Goal: Complete application form

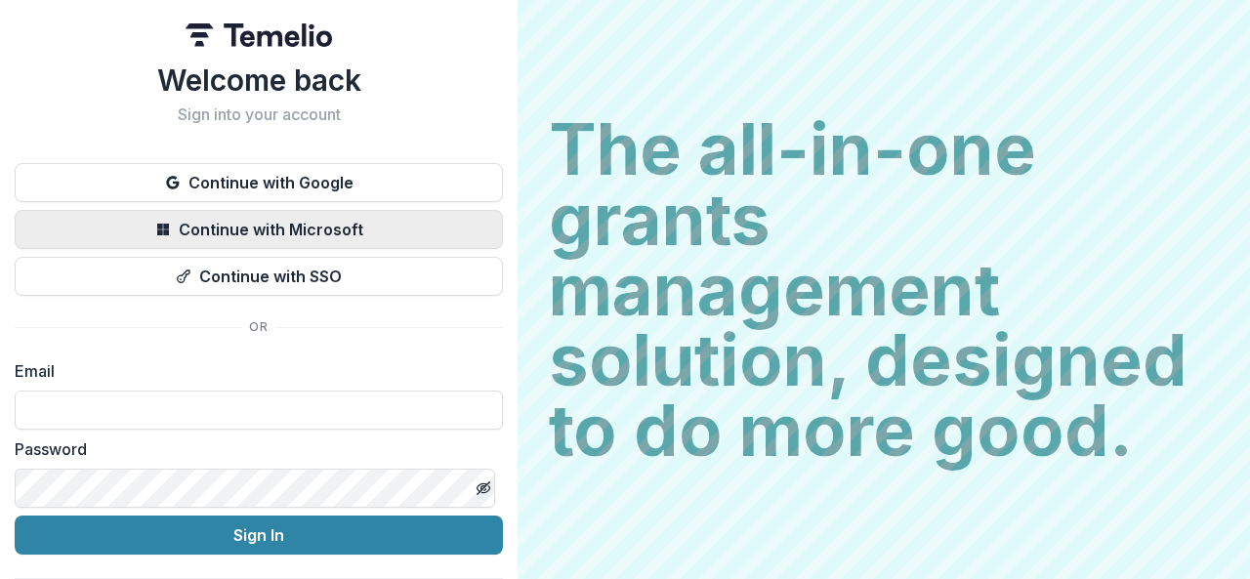
click at [288, 233] on button "Continue with Microsoft" at bounding box center [259, 229] width 488 height 39
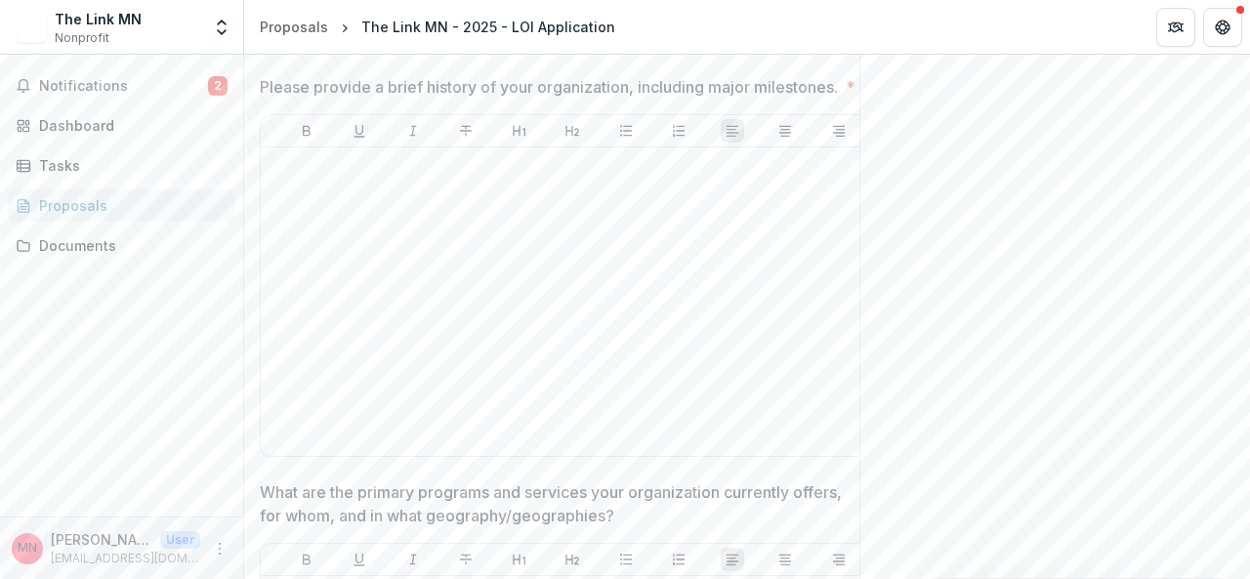
scroll to position [1639, 0]
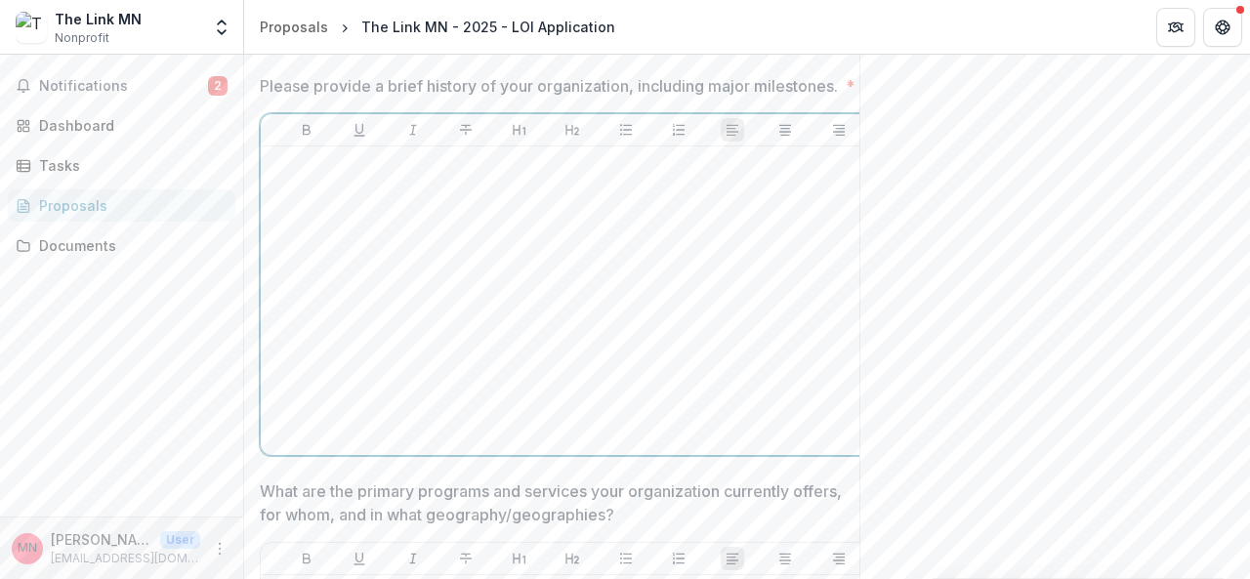
click at [467, 312] on div at bounding box center [572, 300] width 607 height 293
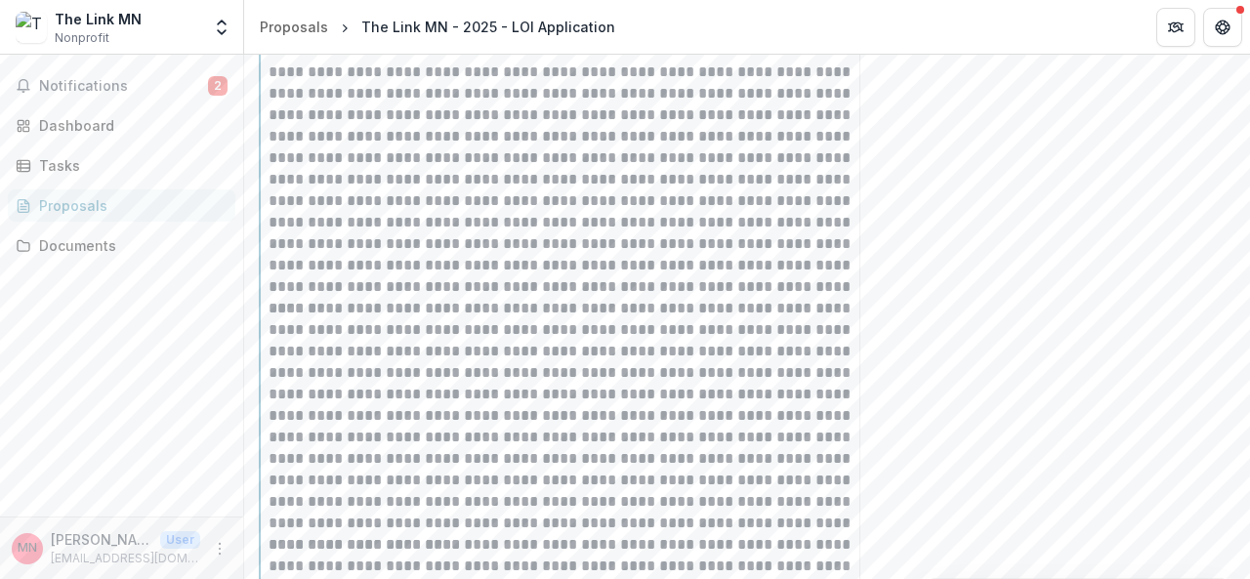
scroll to position [1730, 0]
click at [676, 299] on p "**********" at bounding box center [573, 180] width 608 height 236
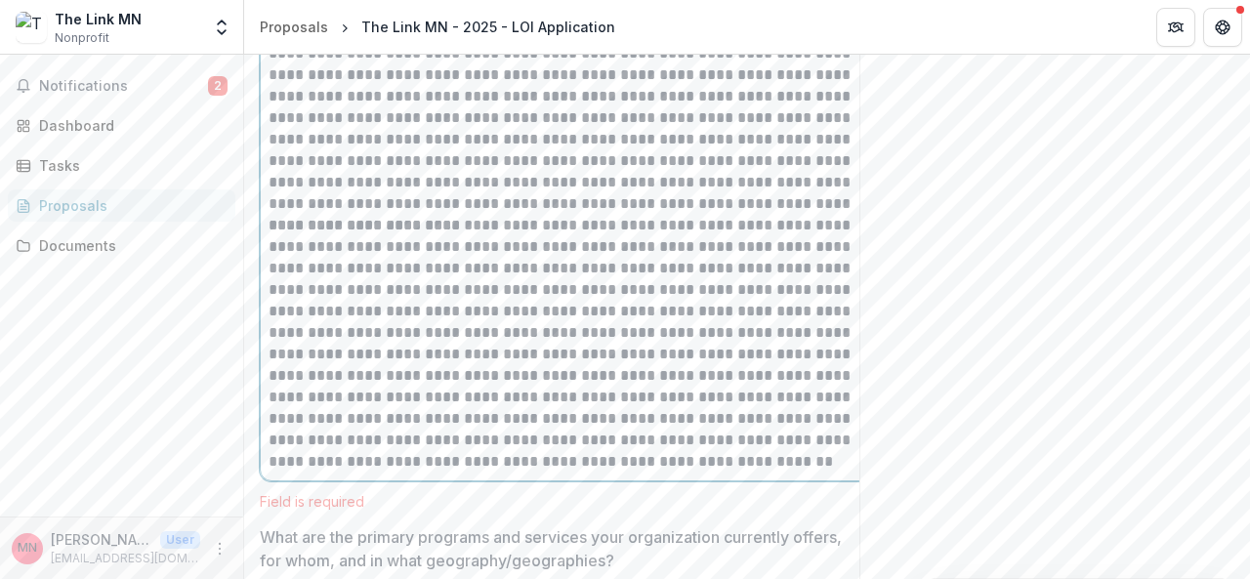
scroll to position [2097, 0]
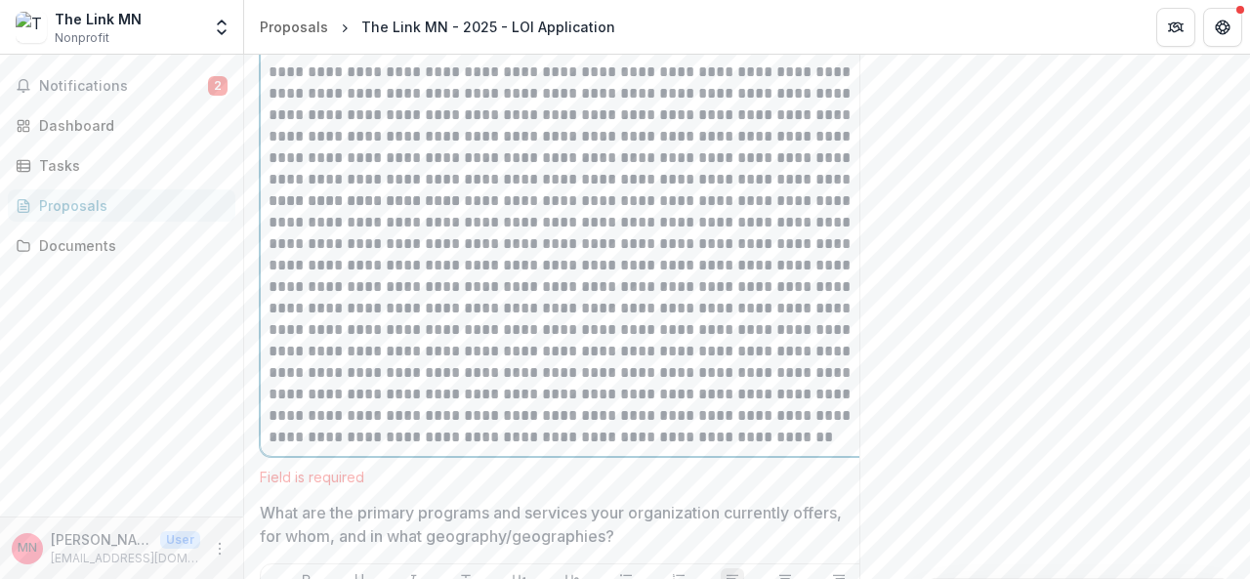
click at [270, 309] on p "**********" at bounding box center [573, 319] width 608 height 258
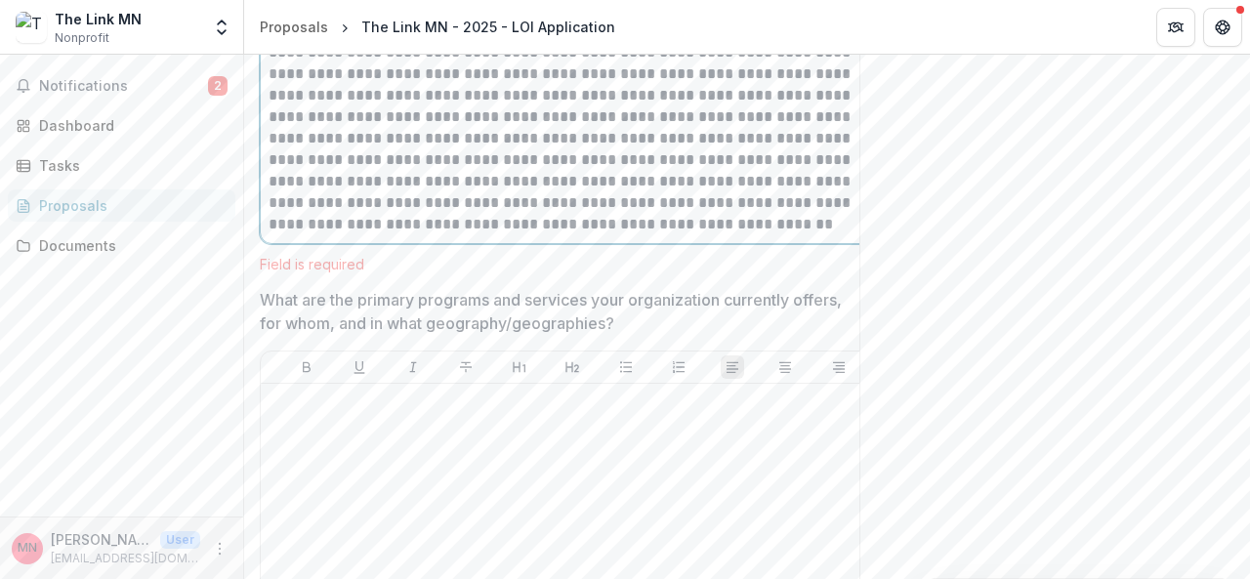
scroll to position [2332, 0]
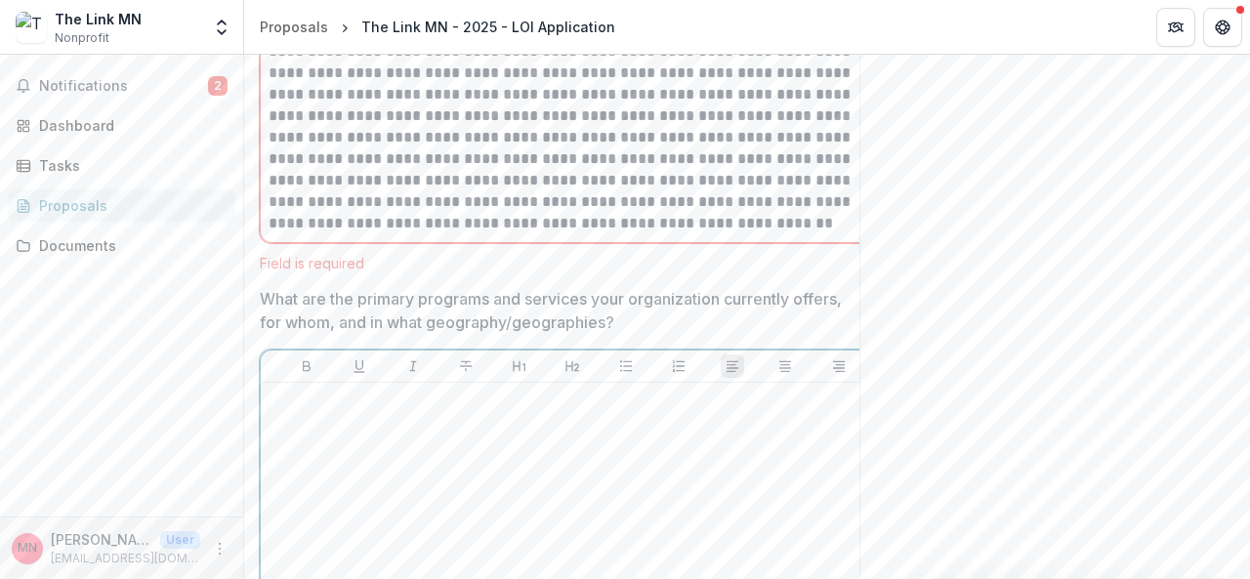
click at [307, 412] on p at bounding box center [572, 401] width 607 height 21
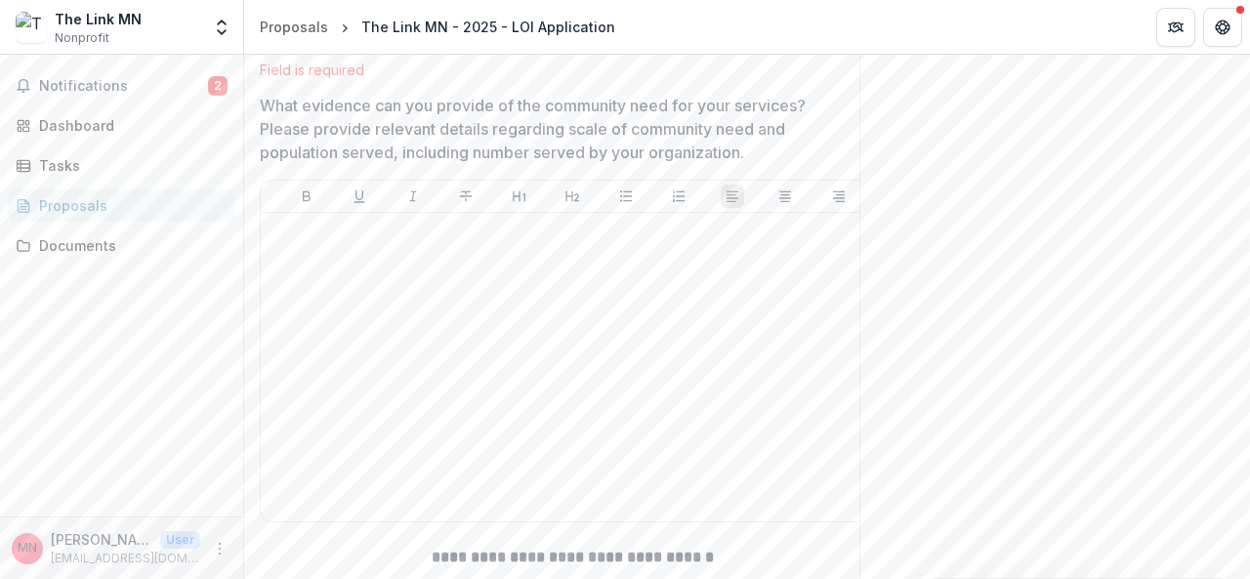
scroll to position [3601, 0]
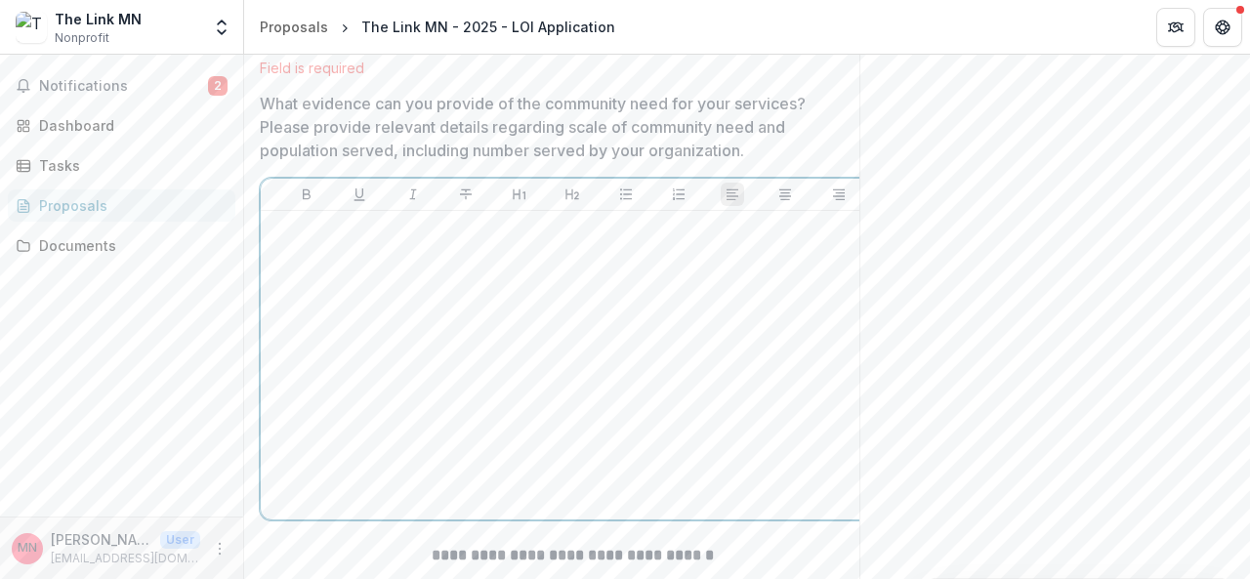
click at [383, 406] on div at bounding box center [572, 365] width 607 height 293
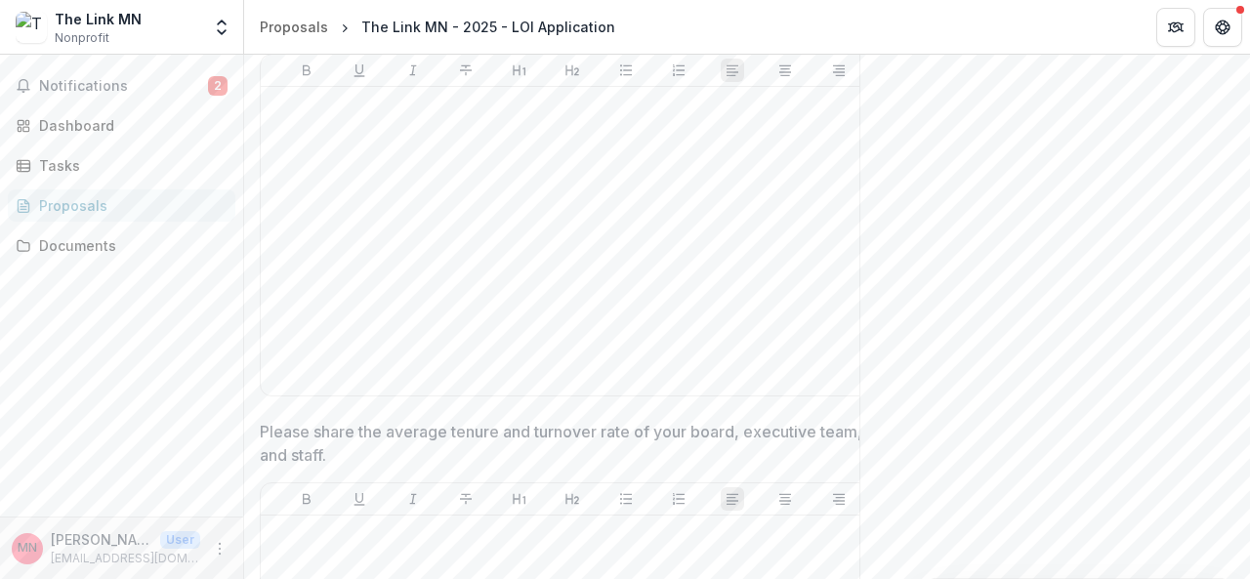
scroll to position [9652, 0]
